Goal: Navigation & Orientation: Find specific page/section

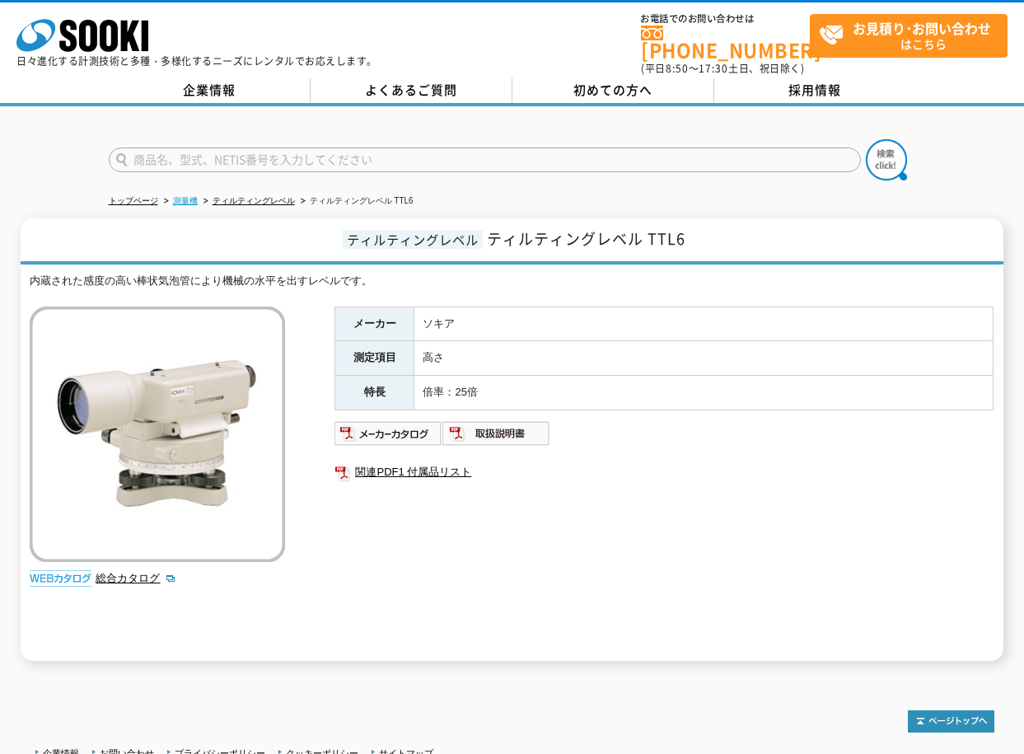
click at [188, 196] on link "測量機" at bounding box center [185, 200] width 25 height 9
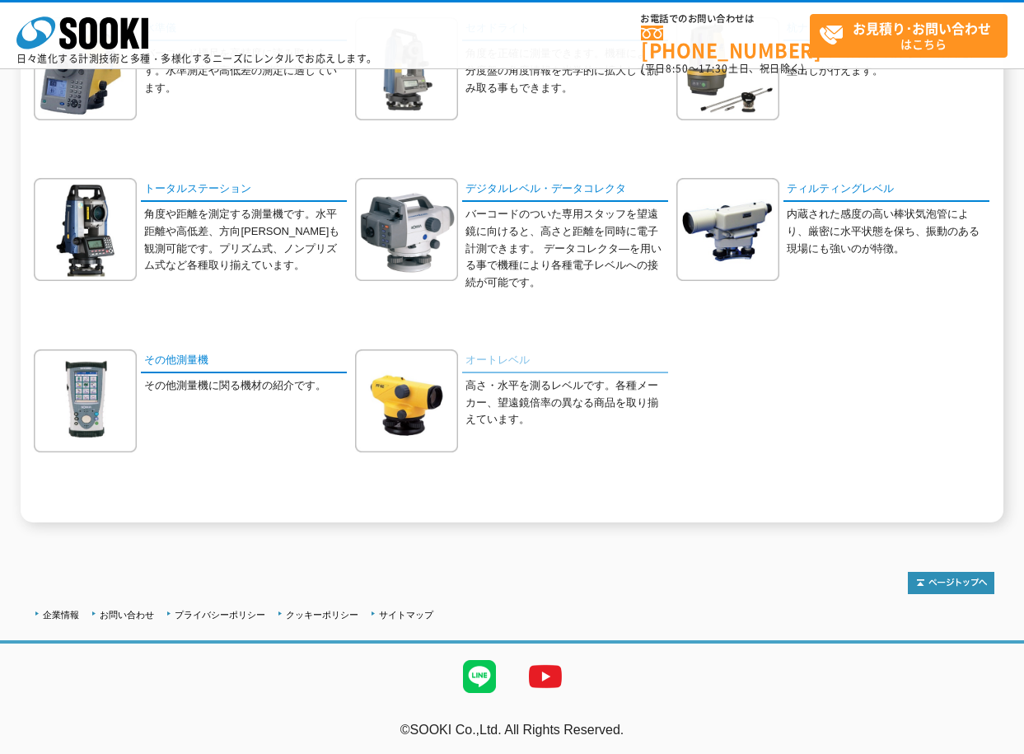
scroll to position [244, 0]
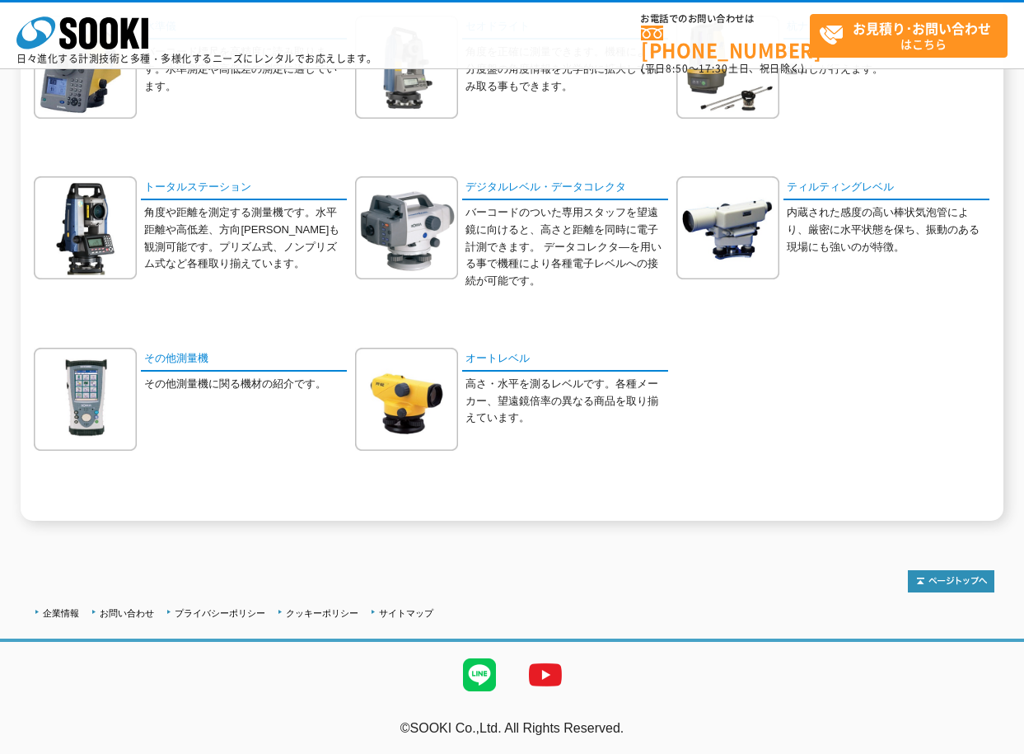
drag, startPoint x: 505, startPoint y: 353, endPoint x: 513, endPoint y: 309, distance: 44.5
click at [513, 309] on div "デジタルレベル・データコレクタ バーコードのついた専用スタッフを望遠鏡に向けると、高さと距離を同時に電子計測できます。 データコレクタ―を用いる事で機種により…" at bounding box center [511, 245] width 313 height 138
click at [495, 358] on link "オートレベル" at bounding box center [565, 360] width 206 height 24
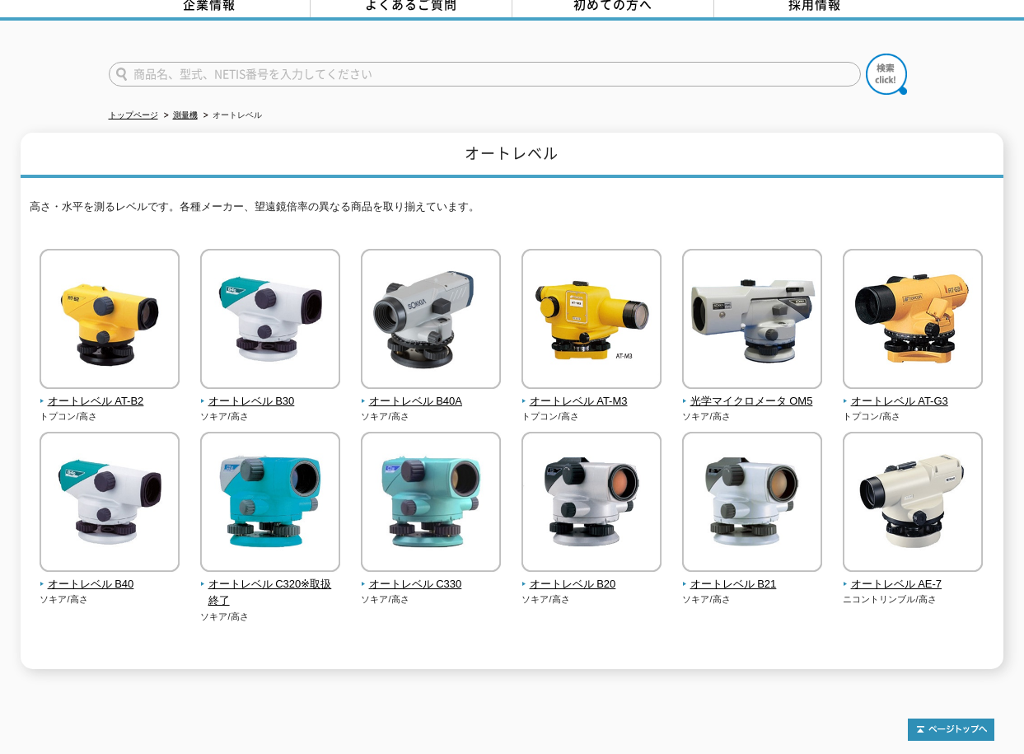
scroll to position [60, 0]
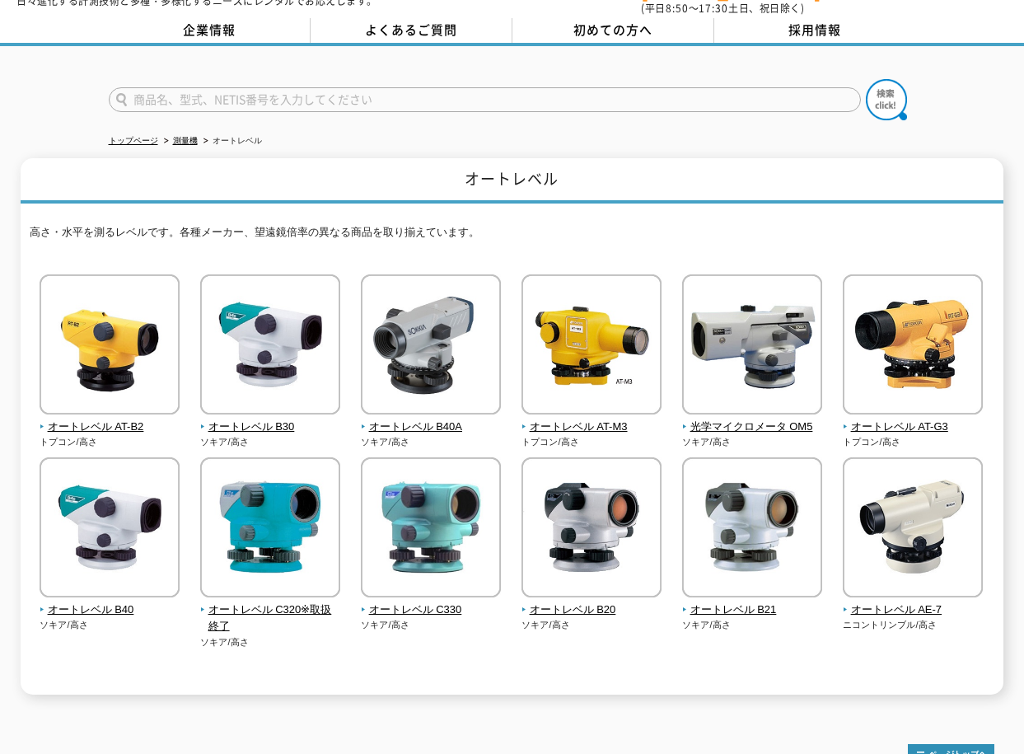
click at [498, 46] on div at bounding box center [512, 85] width 1024 height 79
click at [921, 106] on div at bounding box center [512, 85] width 1024 height 79
